Goal: Navigation & Orientation: Find specific page/section

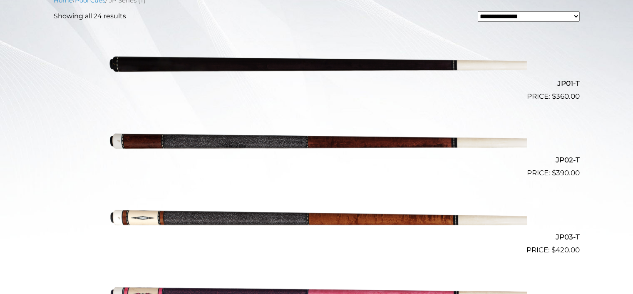
scroll to position [242, 0]
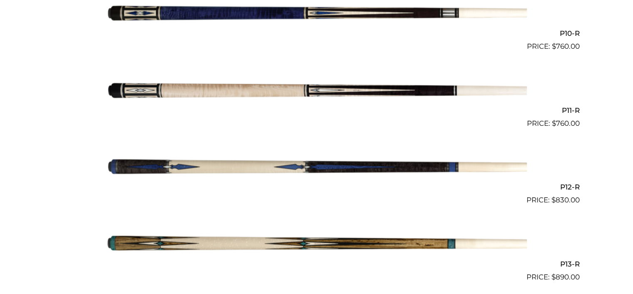
scroll to position [982, 0]
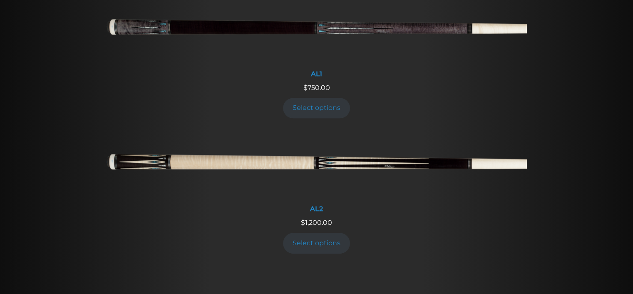
scroll to position [381, 0]
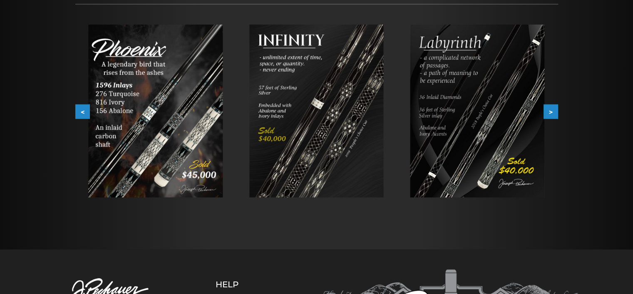
scroll to position [140, 0]
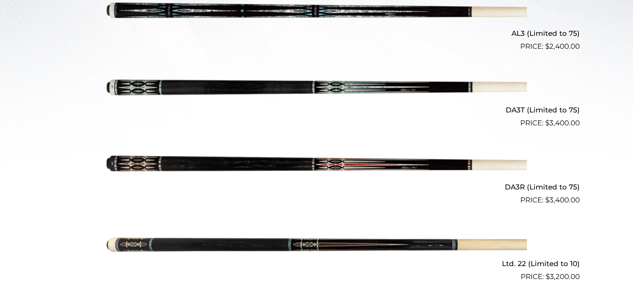
scroll to position [318, 0]
